Goal: Task Accomplishment & Management: Complete application form

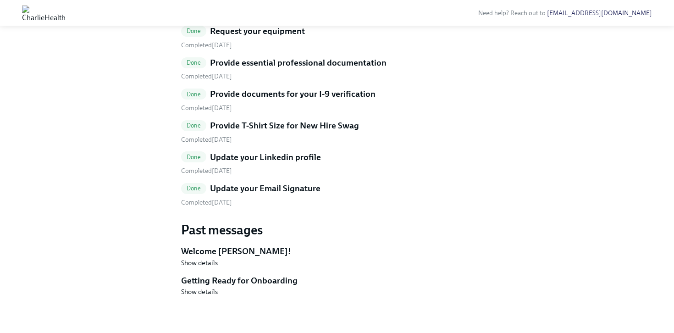
scroll to position [384, 0]
click at [198, 294] on span "Show details" at bounding box center [199, 291] width 37 height 9
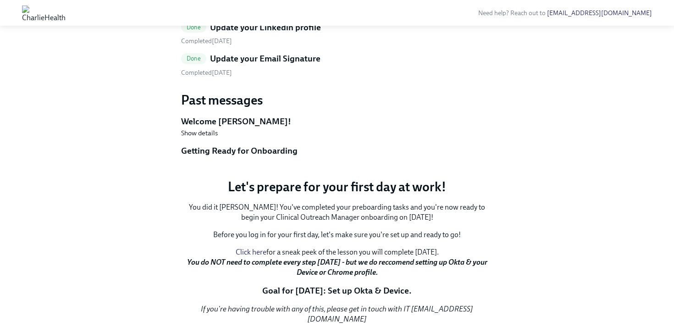
scroll to position [0, 0]
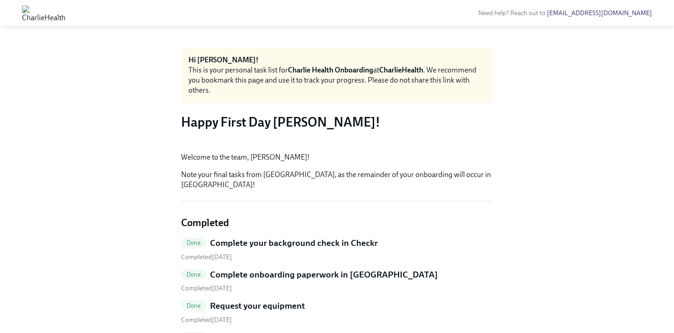
click at [66, 9] on img at bounding box center [44, 13] width 44 height 15
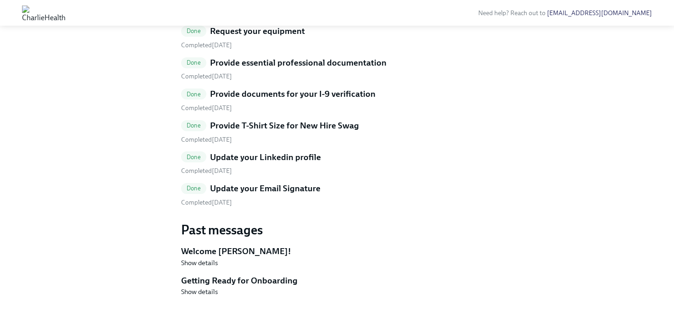
scroll to position [377, 0]
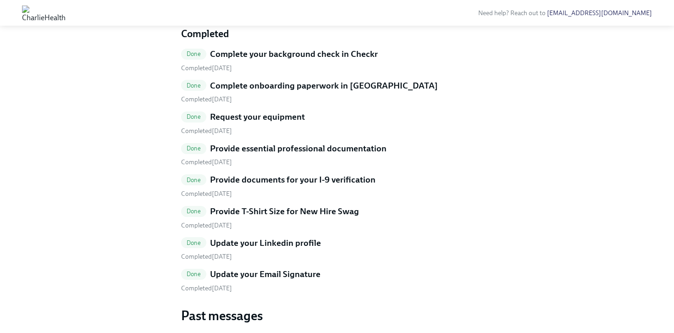
scroll to position [384, 0]
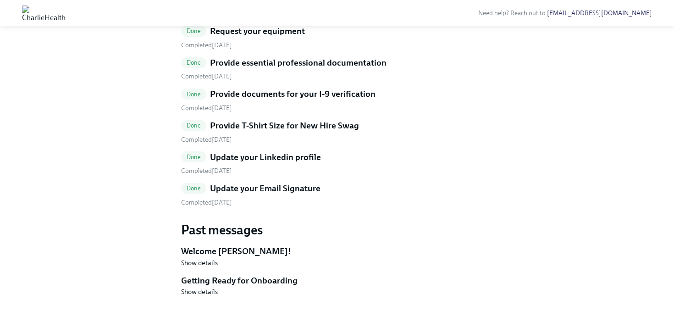
click at [394, 179] on div "Done Complete your background check in Checkr Completed September 14th Done Com…" at bounding box center [337, 84] width 312 height 245
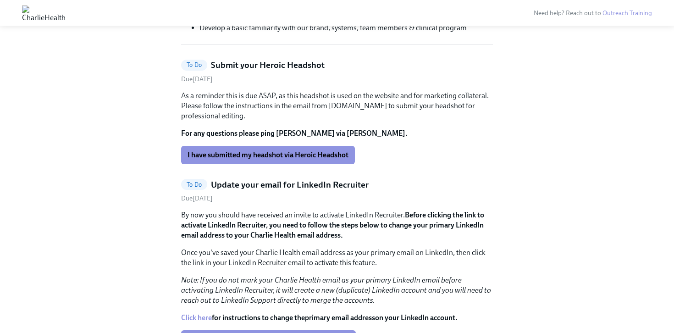
scroll to position [275, 0]
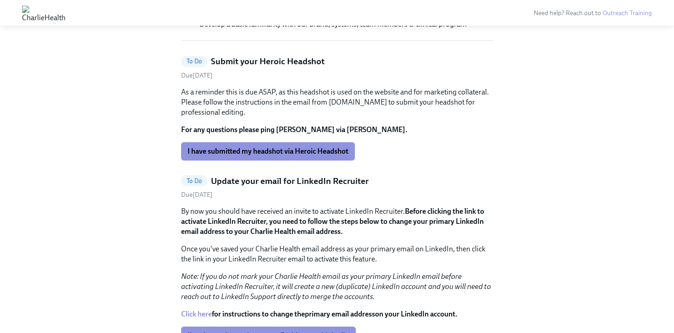
click at [262, 96] on p "As a reminder this is due ASAP, as this headshot is used on the website and for…" at bounding box center [337, 102] width 312 height 30
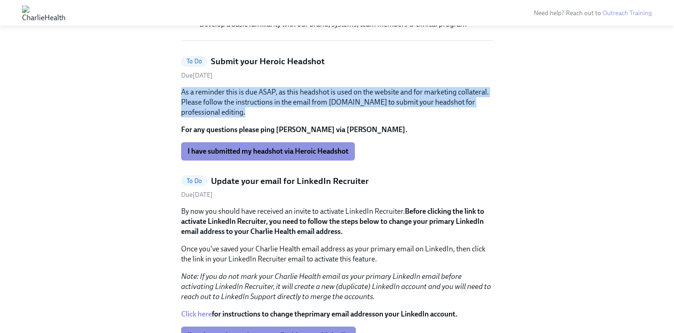
click at [262, 96] on p "As a reminder this is due ASAP, as this headshot is used on the website and for…" at bounding box center [337, 102] width 312 height 30
click at [281, 96] on p "As a reminder this is due ASAP, as this headshot is used on the website and for…" at bounding box center [337, 102] width 312 height 30
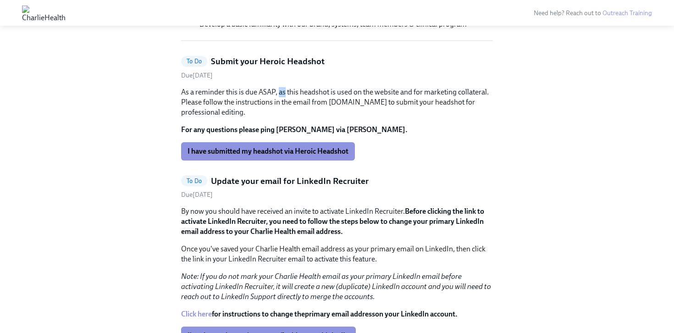
click at [281, 96] on p "As a reminder this is due ASAP, as this headshot is used on the website and for…" at bounding box center [337, 102] width 312 height 30
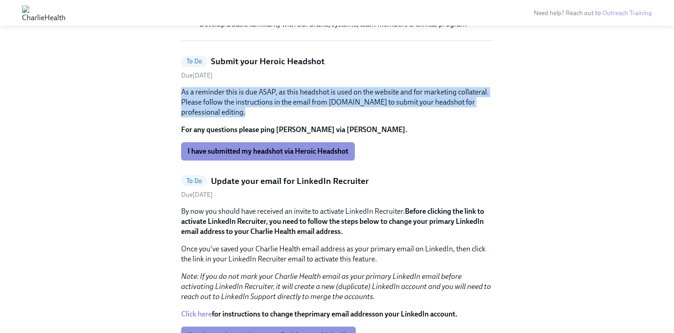
click at [281, 96] on p "As a reminder this is due ASAP, as this headshot is used on the website and for…" at bounding box center [337, 102] width 312 height 30
click at [273, 98] on p "As a reminder this is due ASAP, as this headshot is used on the website and for…" at bounding box center [337, 102] width 312 height 30
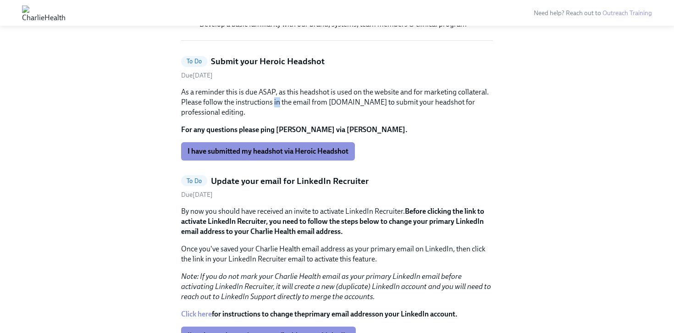
click at [273, 98] on p "As a reminder this is due ASAP, as this headshot is used on the website and for…" at bounding box center [337, 102] width 312 height 30
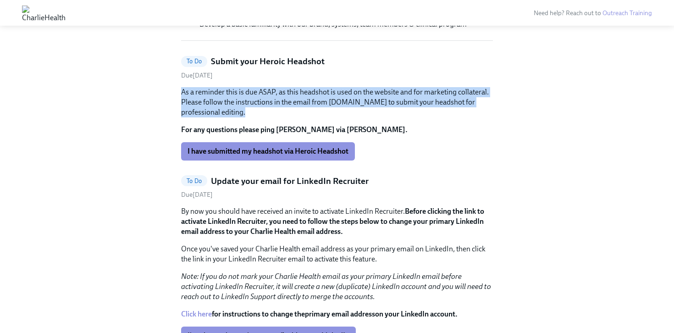
click at [273, 98] on p "As a reminder this is due ASAP, as this headshot is used on the website and for…" at bounding box center [337, 102] width 312 height 30
click at [301, 98] on p "As a reminder this is due ASAP, as this headshot is used on the website and for…" at bounding box center [337, 102] width 312 height 30
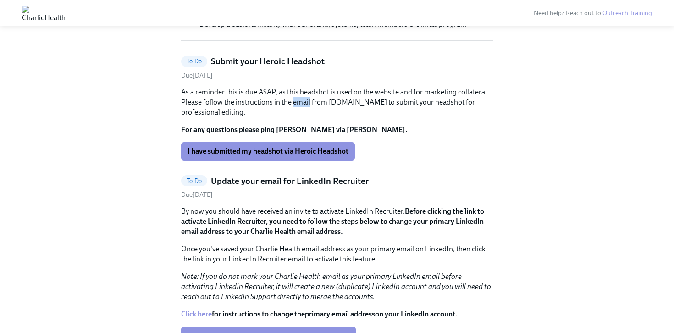
click at [301, 98] on p "As a reminder this is due ASAP, as this headshot is used on the website and for…" at bounding box center [337, 102] width 312 height 30
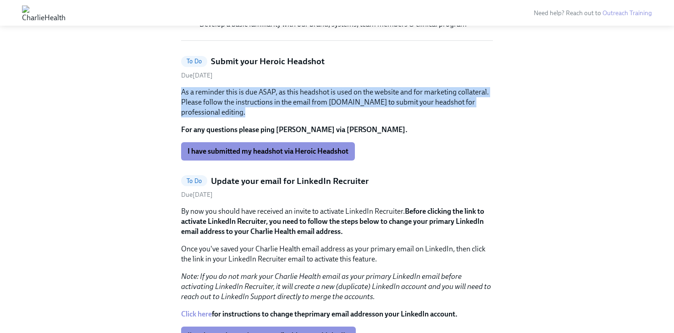
click at [301, 98] on p "As a reminder this is due ASAP, as this headshot is used on the website and for…" at bounding box center [337, 102] width 312 height 30
click at [293, 95] on p "As a reminder this is due ASAP, as this headshot is used on the website and for…" at bounding box center [337, 102] width 312 height 30
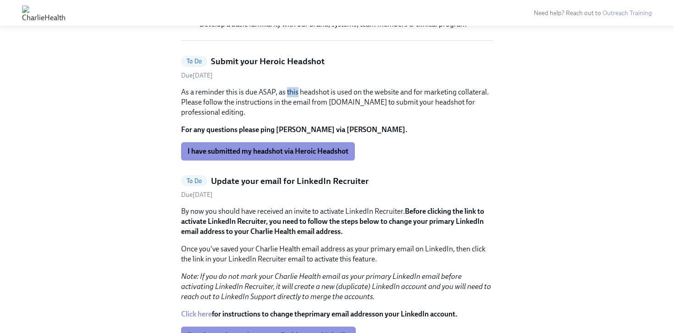
click at [293, 95] on p "As a reminder this is due ASAP, as this headshot is used on the website and for…" at bounding box center [337, 102] width 312 height 30
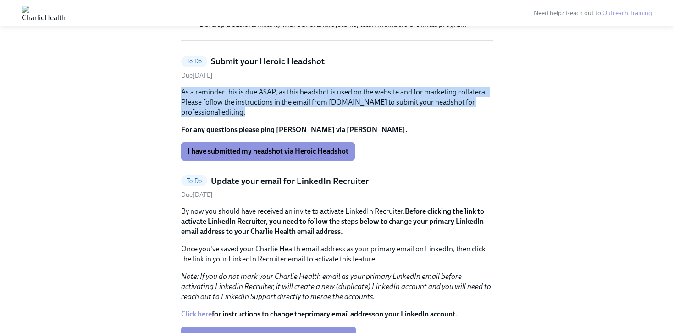
click at [293, 95] on p "As a reminder this is due ASAP, as this headshot is used on the website and for…" at bounding box center [337, 102] width 312 height 30
click at [285, 100] on p "As a reminder this is due ASAP, as this headshot is used on the website and for…" at bounding box center [337, 102] width 312 height 30
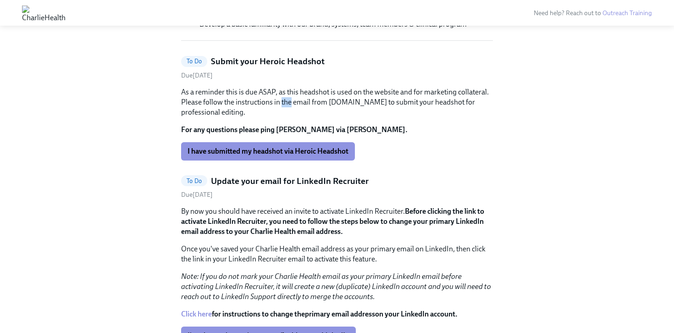
click at [285, 100] on p "As a reminder this is due ASAP, as this headshot is used on the website and for…" at bounding box center [337, 102] width 312 height 30
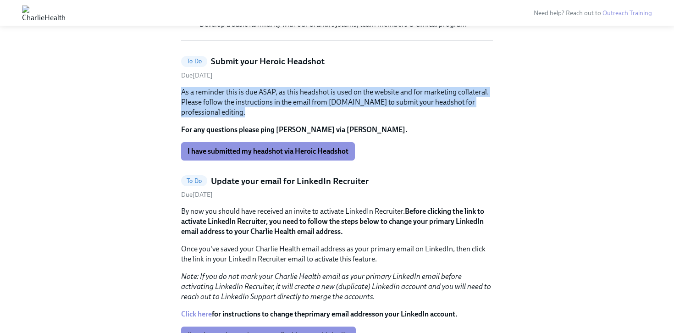
click at [285, 100] on p "As a reminder this is due ASAP, as this headshot is used on the website and for…" at bounding box center [337, 102] width 312 height 30
click at [277, 102] on p "As a reminder this is due ASAP, as this headshot is used on the website and for…" at bounding box center [337, 102] width 312 height 30
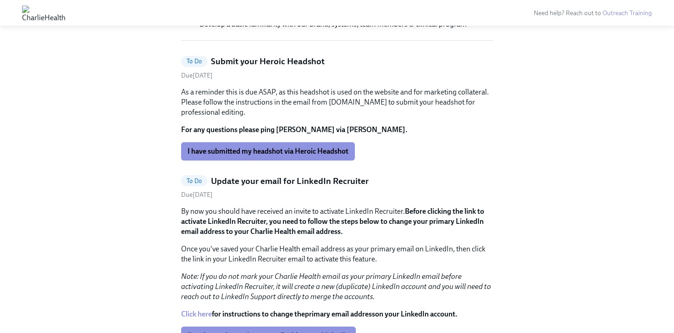
click at [264, 65] on h5 "Submit your Heroic Headshot" at bounding box center [268, 62] width 114 height 12
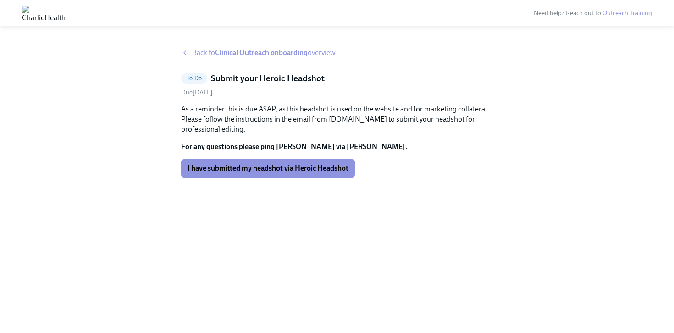
click at [259, 78] on h5 "Submit your Heroic Headshot" at bounding box center [268, 78] width 114 height 12
click at [230, 54] on strong "Clinical Outreach onboarding" at bounding box center [261, 52] width 93 height 9
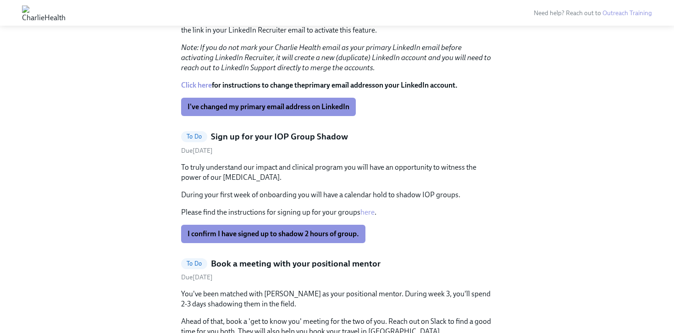
scroll to position [505, 0]
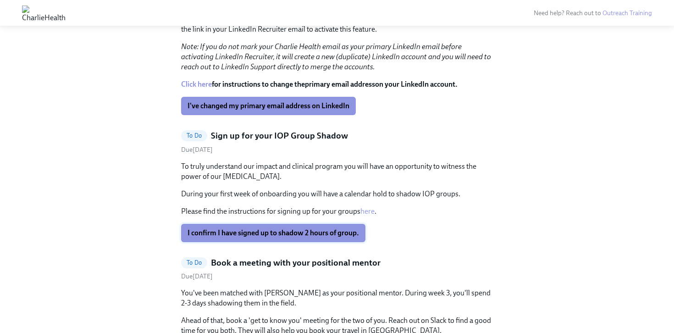
click at [261, 237] on span "I confirm I have signed up to shadow 2 hours of group." at bounding box center [274, 232] width 172 height 9
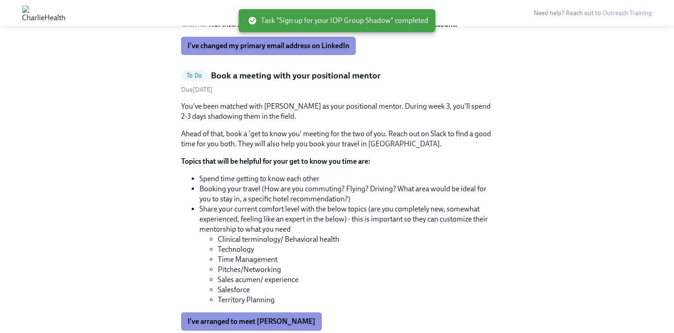
scroll to position [568, 0]
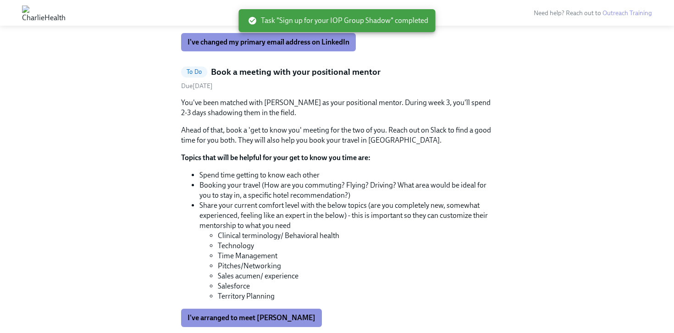
click at [290, 135] on p "Ahead of that, book a 'get to know you' meeting for the two of you. Reach out o…" at bounding box center [337, 135] width 312 height 20
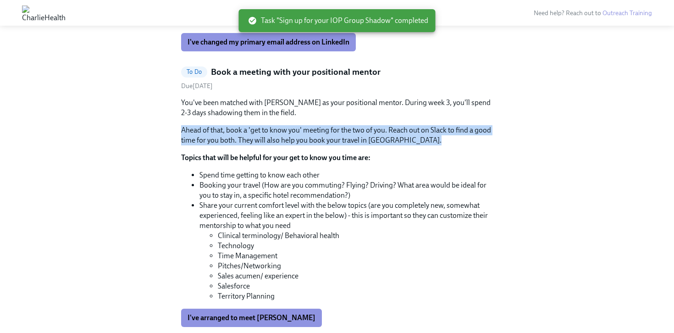
click at [290, 135] on p "Ahead of that, book a 'get to know you' meeting for the two of you. Reach out o…" at bounding box center [337, 135] width 312 height 20
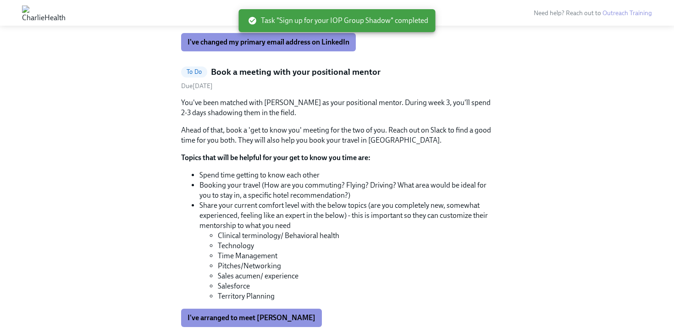
click at [280, 191] on li "Booking your travel (How are you commuting? Flying? Driving? What area would be…" at bounding box center [347, 190] width 294 height 20
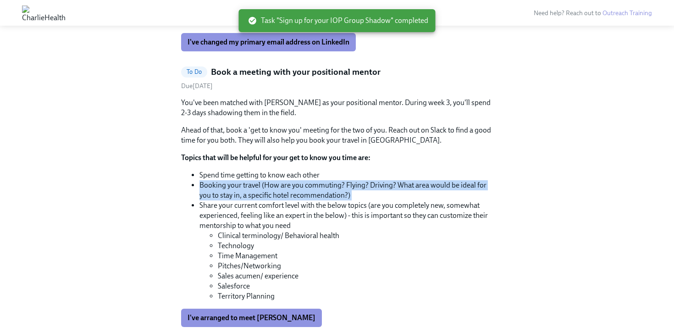
click at [280, 191] on li "Booking your travel (How are you commuting? Flying? Driving? What area would be…" at bounding box center [347, 190] width 294 height 20
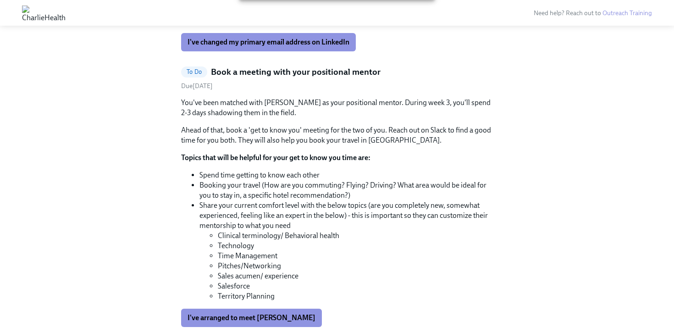
click at [282, 175] on li "Spend time getting to know each other" at bounding box center [347, 175] width 294 height 10
click at [282, 192] on li "Booking your travel (How are you commuting? Flying? Driving? What area would be…" at bounding box center [347, 190] width 294 height 20
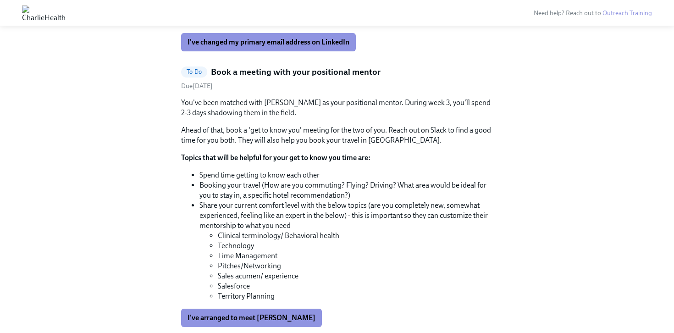
click at [305, 206] on li "Share your current comfort level with the below topics (are you completely new,…" at bounding box center [347, 250] width 294 height 101
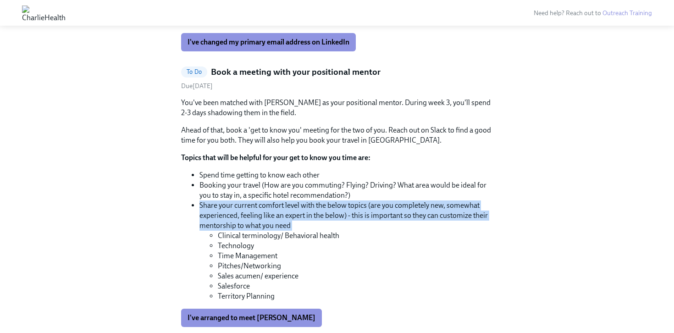
click at [305, 206] on li "Share your current comfort level with the below topics (are you completely new,…" at bounding box center [347, 250] width 294 height 101
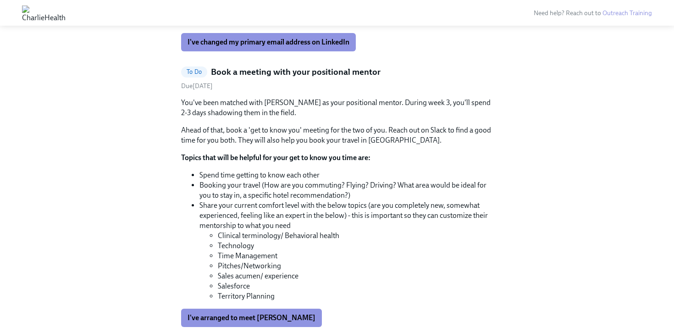
click at [295, 196] on li "Booking your travel (How are you commuting? Flying? Driving? What area would be…" at bounding box center [347, 190] width 294 height 20
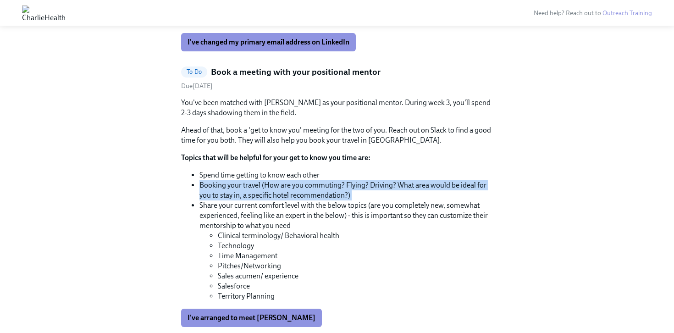
click at [295, 196] on li "Booking your travel (How are you commuting? Flying? Driving? What area would be…" at bounding box center [347, 190] width 294 height 20
click at [295, 189] on li "Booking your travel (How are you commuting? Flying? Driving? What area would be…" at bounding box center [347, 190] width 294 height 20
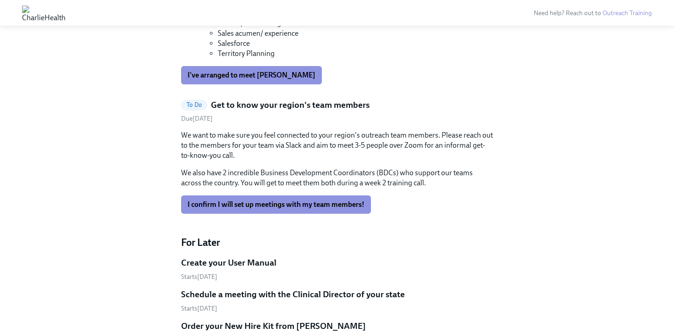
scroll to position [814, 0]
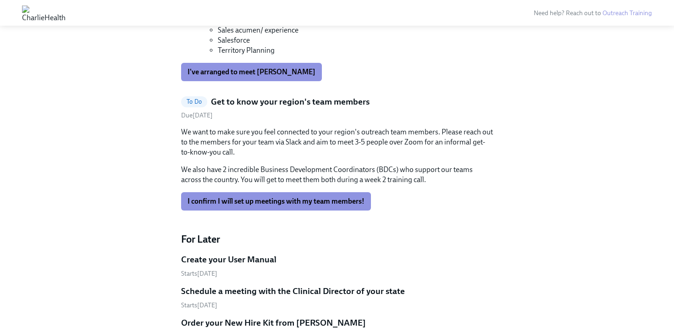
click at [305, 137] on p "We want to make sure you feel connected to your region's outreach team members.…" at bounding box center [337, 142] width 312 height 30
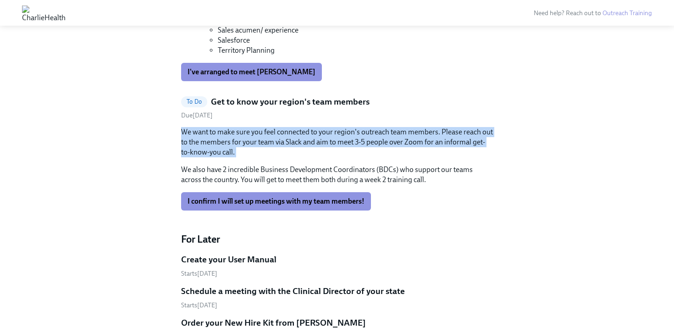
click at [305, 137] on p "We want to make sure you feel connected to your region's outreach team members.…" at bounding box center [337, 142] width 312 height 30
click at [289, 137] on p "We want to make sure you feel connected to your region's outreach team members.…" at bounding box center [337, 142] width 312 height 30
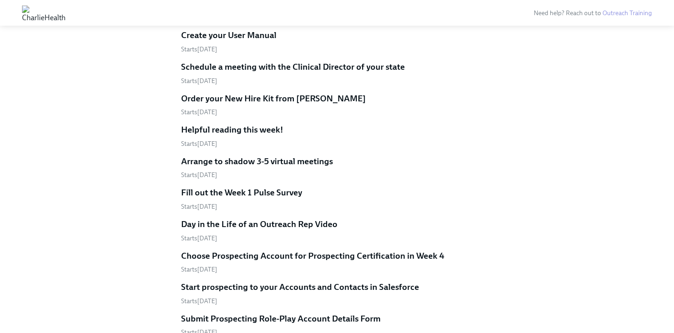
scroll to position [1039, 0]
click at [319, 69] on h5 "Schedule a meeting with the Clinical Director of your state" at bounding box center [293, 67] width 224 height 12
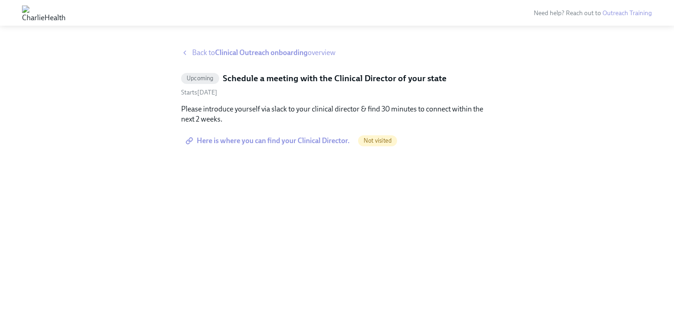
click at [255, 142] on span "Here is where you can find your Clinical Director." at bounding box center [269, 140] width 162 height 9
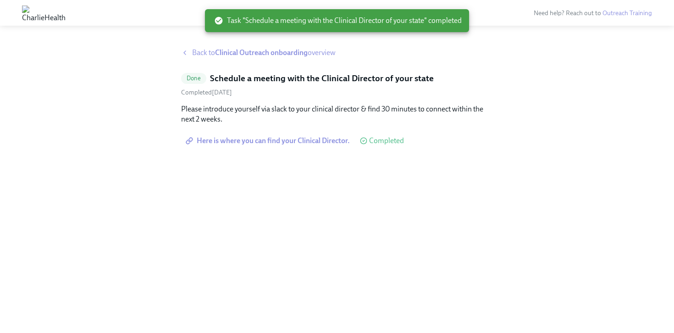
click at [264, 77] on h5 "Schedule a meeting with the Clinical Director of your state" at bounding box center [322, 78] width 224 height 12
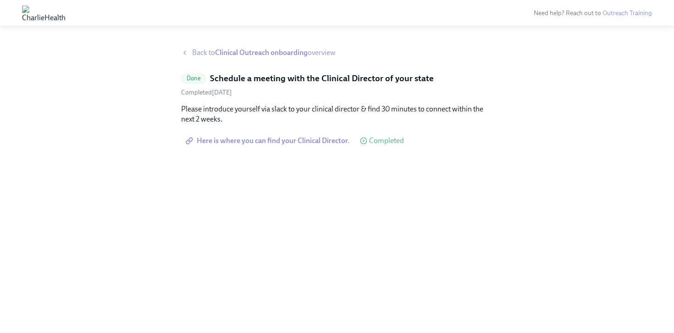
click at [198, 50] on span "Back to Clinical Outreach onboarding overview" at bounding box center [264, 53] width 144 height 10
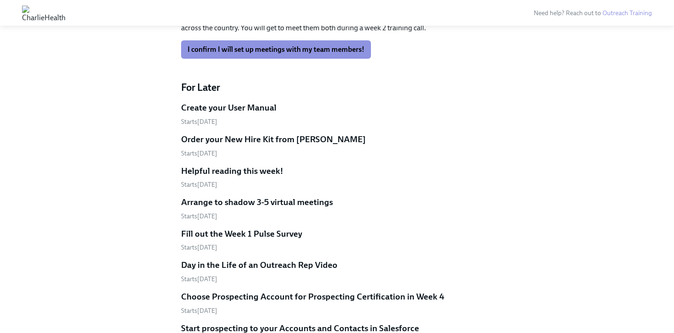
scroll to position [954, 0]
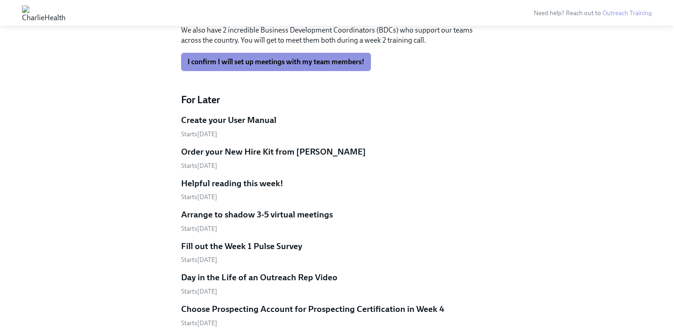
click at [224, 152] on h5 "Order your New Hire Kit from Kirksey's" at bounding box center [273, 152] width 185 height 12
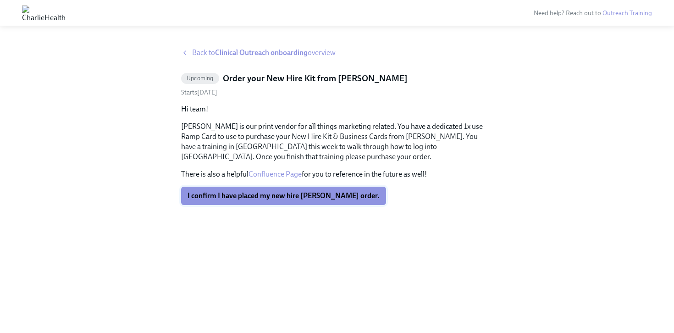
click at [248, 194] on span "I confirm I have placed my new hire Kirksey's order." at bounding box center [284, 195] width 192 height 9
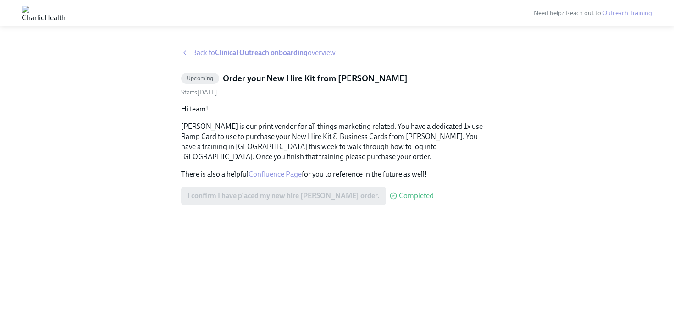
click at [240, 55] on strong "Clinical Outreach onboarding" at bounding box center [261, 52] width 93 height 9
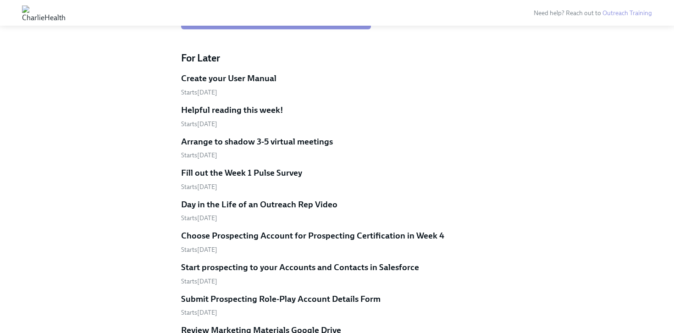
scroll to position [994, 0]
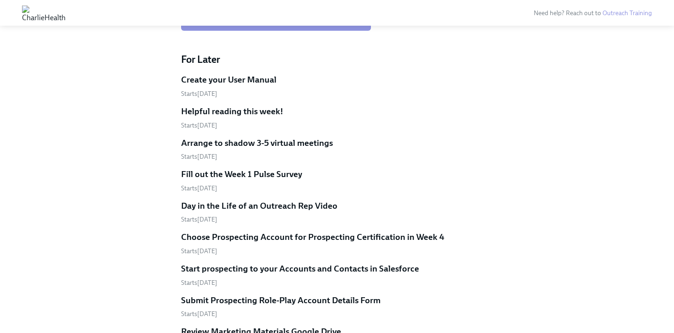
click at [247, 142] on h5 "Arrange to shadow 3-5 virtual meetings" at bounding box center [257, 143] width 152 height 12
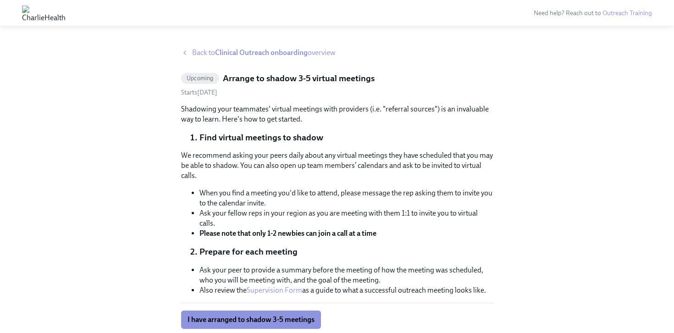
click at [237, 46] on div "Back to Clinical Outreach onboarding overview Upcoming Arrange to shadow 3-5 vi…" at bounding box center [337, 205] width 674 height 336
click at [234, 51] on strong "Clinical Outreach onboarding" at bounding box center [261, 52] width 93 height 9
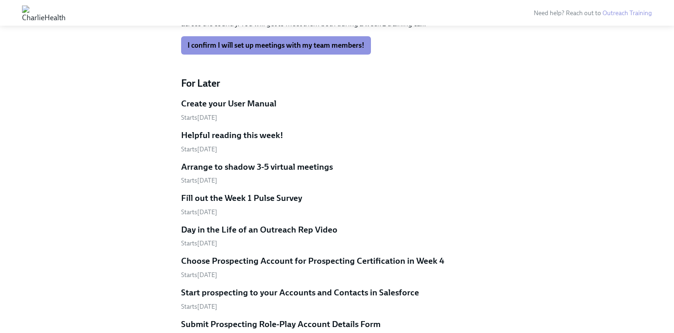
scroll to position [978, 0]
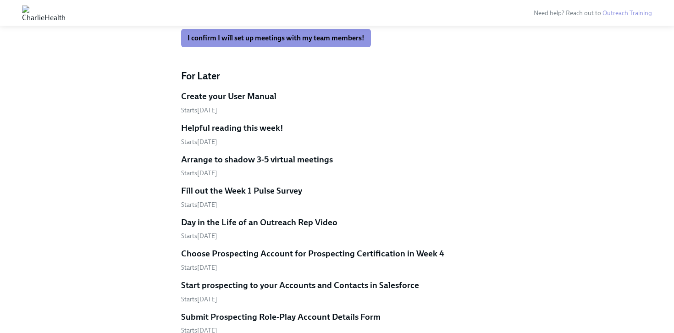
click at [237, 127] on h5 "Helpful reading this week!" at bounding box center [232, 128] width 102 height 12
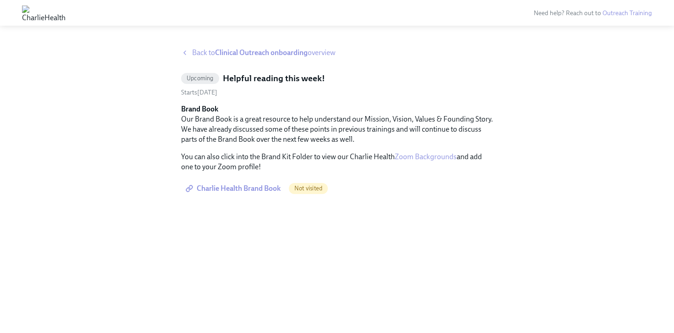
click at [227, 50] on strong "Clinical Outreach onboarding" at bounding box center [261, 52] width 93 height 9
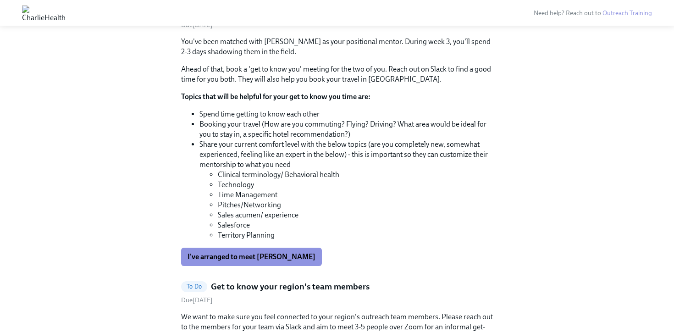
scroll to position [628, 0]
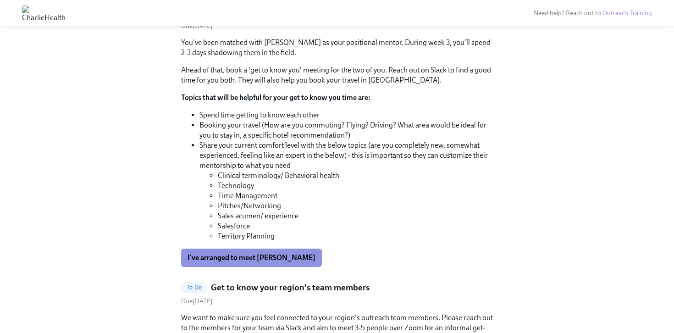
click at [276, 95] on strong "Topics that will be helpful for your get to know you time are:" at bounding box center [275, 97] width 189 height 9
click at [268, 121] on li "Booking your travel (How are you commuting? Flying? Driving? What area would be…" at bounding box center [347, 130] width 294 height 20
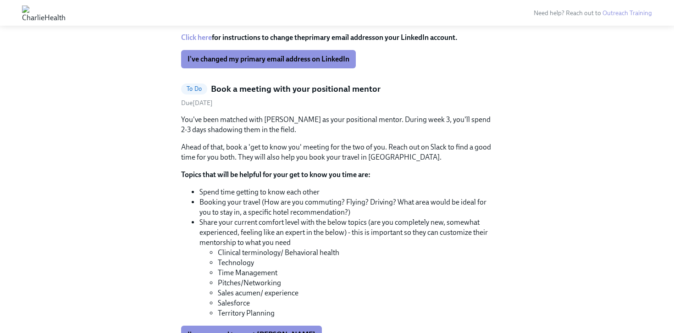
scroll to position [551, 0]
click at [298, 116] on p "You've been matched with Matthew Vough as your positional mentor. During week 3…" at bounding box center [337, 125] width 312 height 20
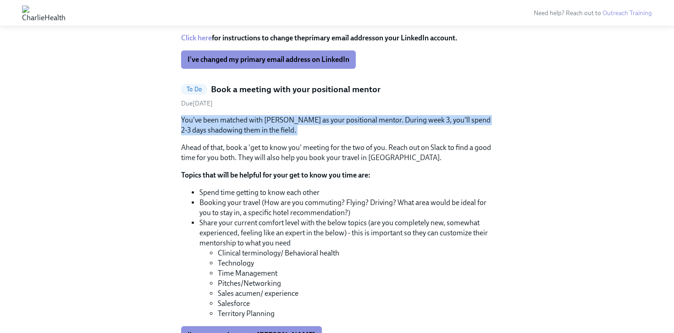
click at [298, 116] on p "You've been matched with Matthew Vough as your positional mentor. During week 3…" at bounding box center [337, 125] width 312 height 20
click at [273, 121] on p "You've been matched with Matthew Vough as your positional mentor. During week 3…" at bounding box center [337, 125] width 312 height 20
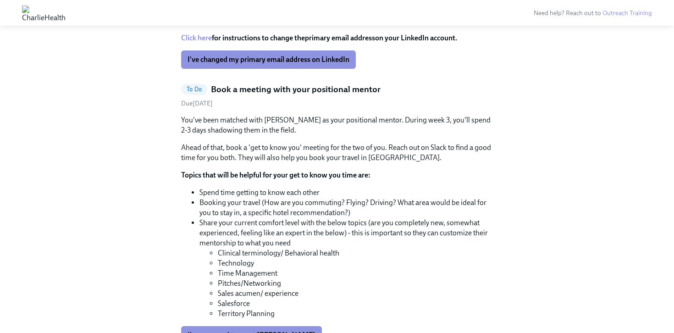
click at [263, 149] on p "Ahead of that, book a 'get to know you' meeting for the two of you. Reach out o…" at bounding box center [337, 153] width 312 height 20
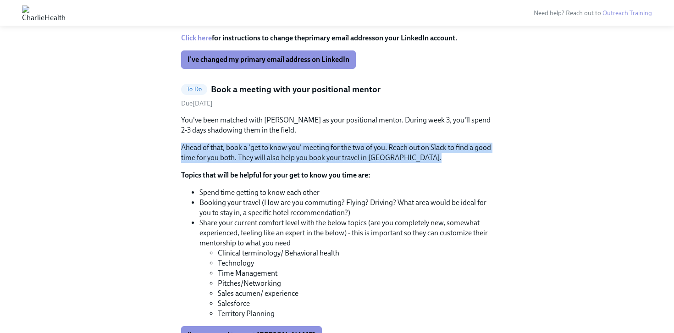
click at [263, 149] on p "Ahead of that, book a 'get to know you' meeting for the two of you. Reach out o…" at bounding box center [337, 153] width 312 height 20
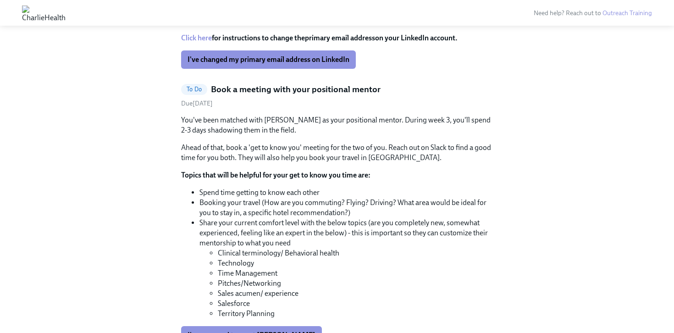
click at [271, 121] on p "You've been matched with Matthew Vough as your positional mentor. During week 3…" at bounding box center [337, 125] width 312 height 20
